Goal: Find contact information: Find contact information

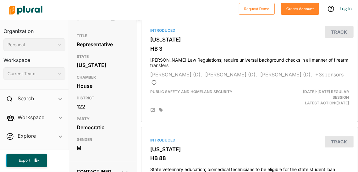
scroll to position [55, 0]
drag, startPoint x: 109, startPoint y: 138, endPoint x: 76, endPoint y: 138, distance: 33.3
click at [76, 138] on div "TITLE Representative STATE [US_STATE] CHAMBER House DISTRICT 122 PARTY Democrat…" at bounding box center [102, 92] width 67 height 124
copy div "Democratic"
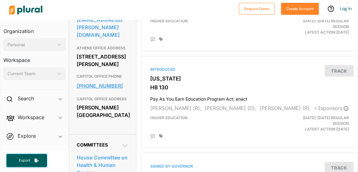
scroll to position [236, 0]
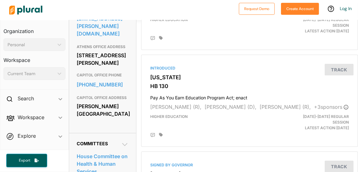
drag, startPoint x: 125, startPoint y: 127, endPoint x: 71, endPoint y: 107, distance: 57.3
click at [71, 107] on div "Contact Info EMAIL [PERSON_NAME][EMAIL_ADDRESS][PERSON_NAME][DOMAIN_NAME] ATHEN…" at bounding box center [102, 56] width 67 height 153
copy div "[PERSON_NAME][GEOGRAPHIC_DATA]"
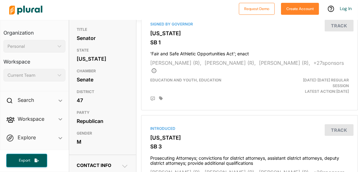
scroll to position [59, 0]
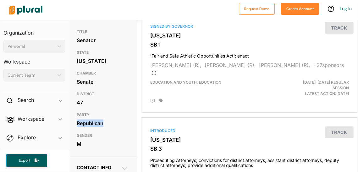
drag, startPoint x: 108, startPoint y: 131, endPoint x: 73, endPoint y: 131, distance: 35.2
click at [73, 131] on div "TITLE Senator STATE [US_STATE] CHAMBER Senate DISTRICT 47 PARTY Republican GEND…" at bounding box center [102, 88] width 67 height 124
copy div "Republican"
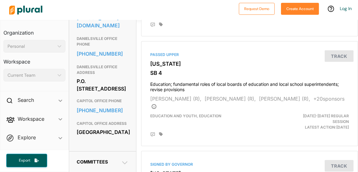
scroll to position [248, 0]
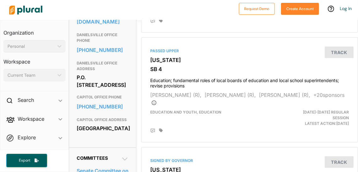
drag, startPoint x: 135, startPoint y: 141, endPoint x: 76, endPoint y: 129, distance: 59.9
click at [76, 129] on div "Contact Info EMAIL [PERSON_NAME][EMAIL_ADDRESS][PERSON_NAME][DOMAIN_NAME] DANIE…" at bounding box center [102, 58] width 67 height 180
copy div "[GEOGRAPHIC_DATA]"
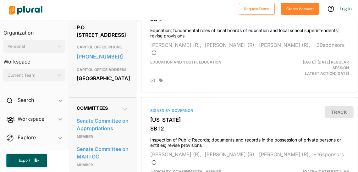
scroll to position [298, 0]
